Goal: Task Accomplishment & Management: Use online tool/utility

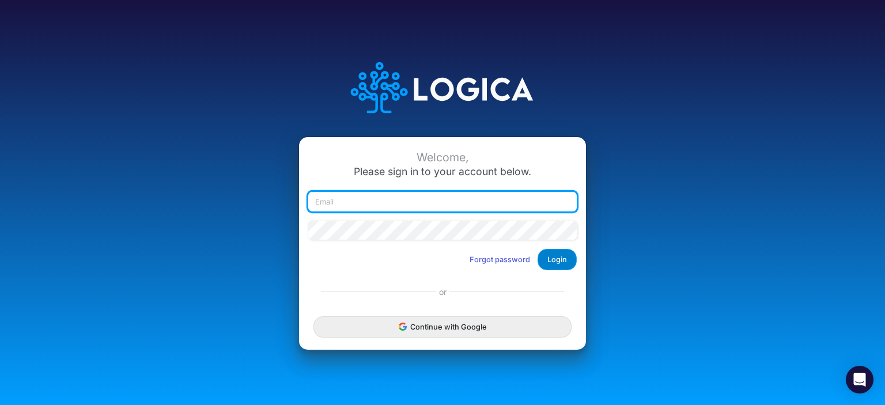
type input "rswan@heritage-communities.com"
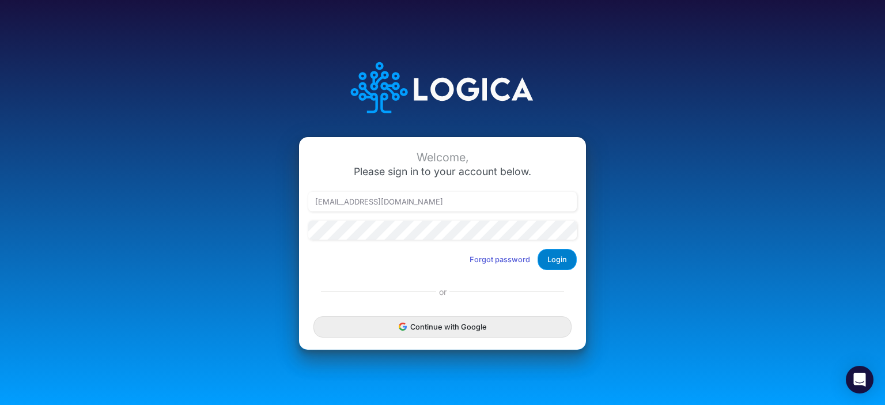
click at [556, 258] on button "Login" at bounding box center [557, 259] width 39 height 21
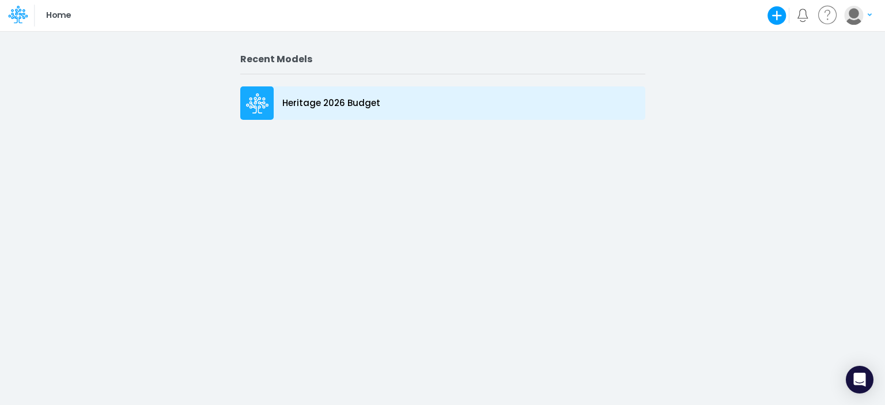
click at [265, 104] on icon at bounding box center [257, 103] width 23 height 21
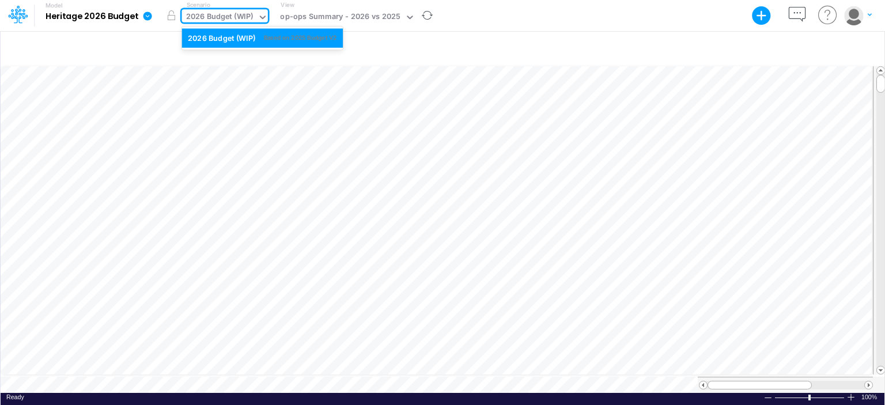
click at [259, 20] on icon at bounding box center [263, 17] width 10 height 10
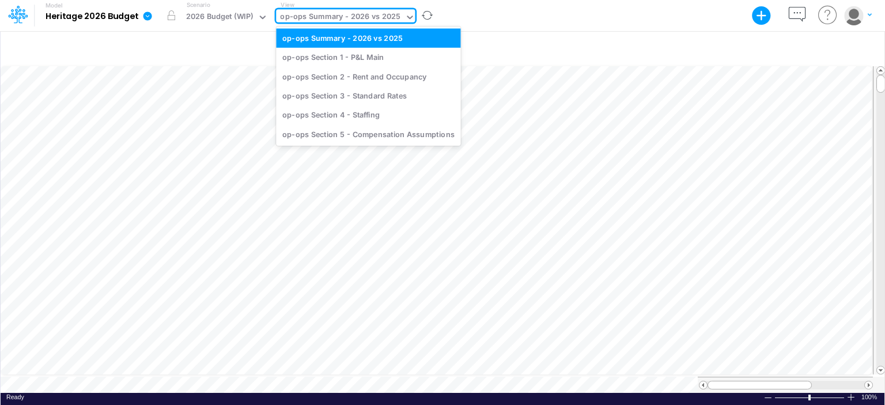
click at [404, 14] on icon at bounding box center [409, 17] width 10 height 10
click at [357, 114] on div "op-ops Section 4 - Staffing" at bounding box center [368, 114] width 184 height 19
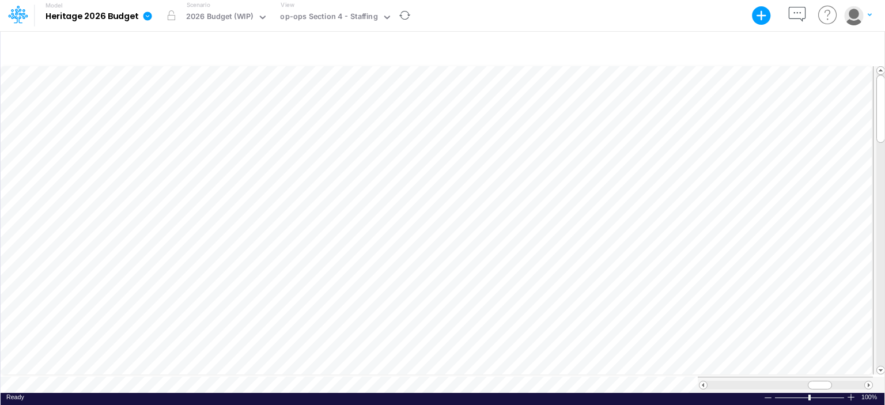
scroll to position [5, 1]
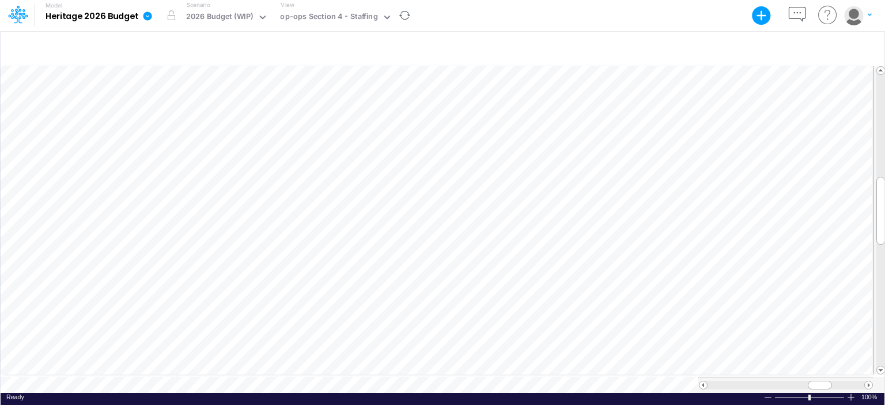
scroll to position [5, 1]
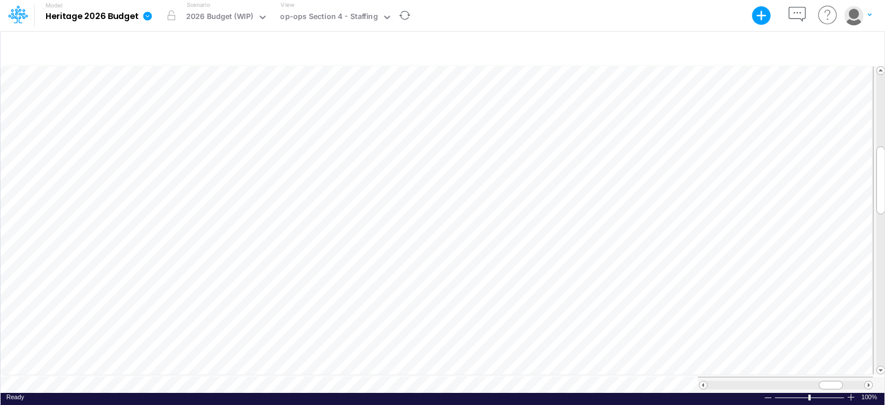
scroll to position [5, 1]
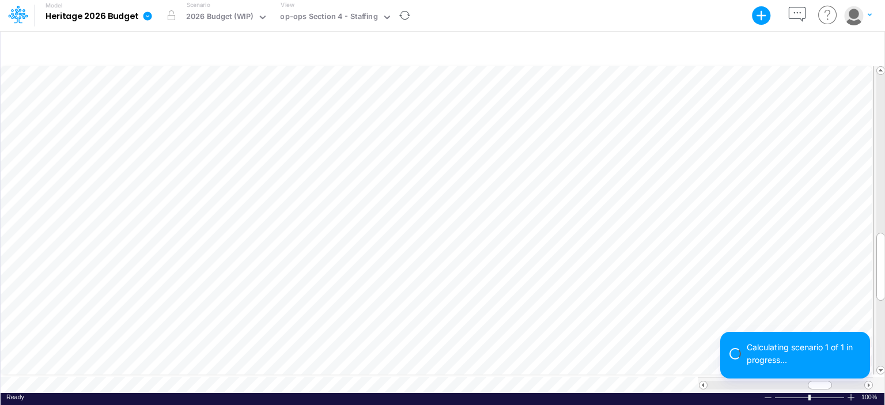
scroll to position [5, 1]
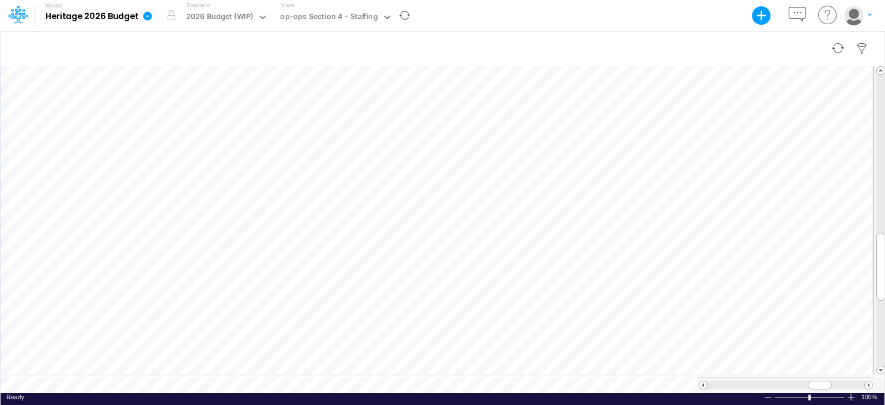
scroll to position [5, 1]
